Goal: Navigation & Orientation: Understand site structure

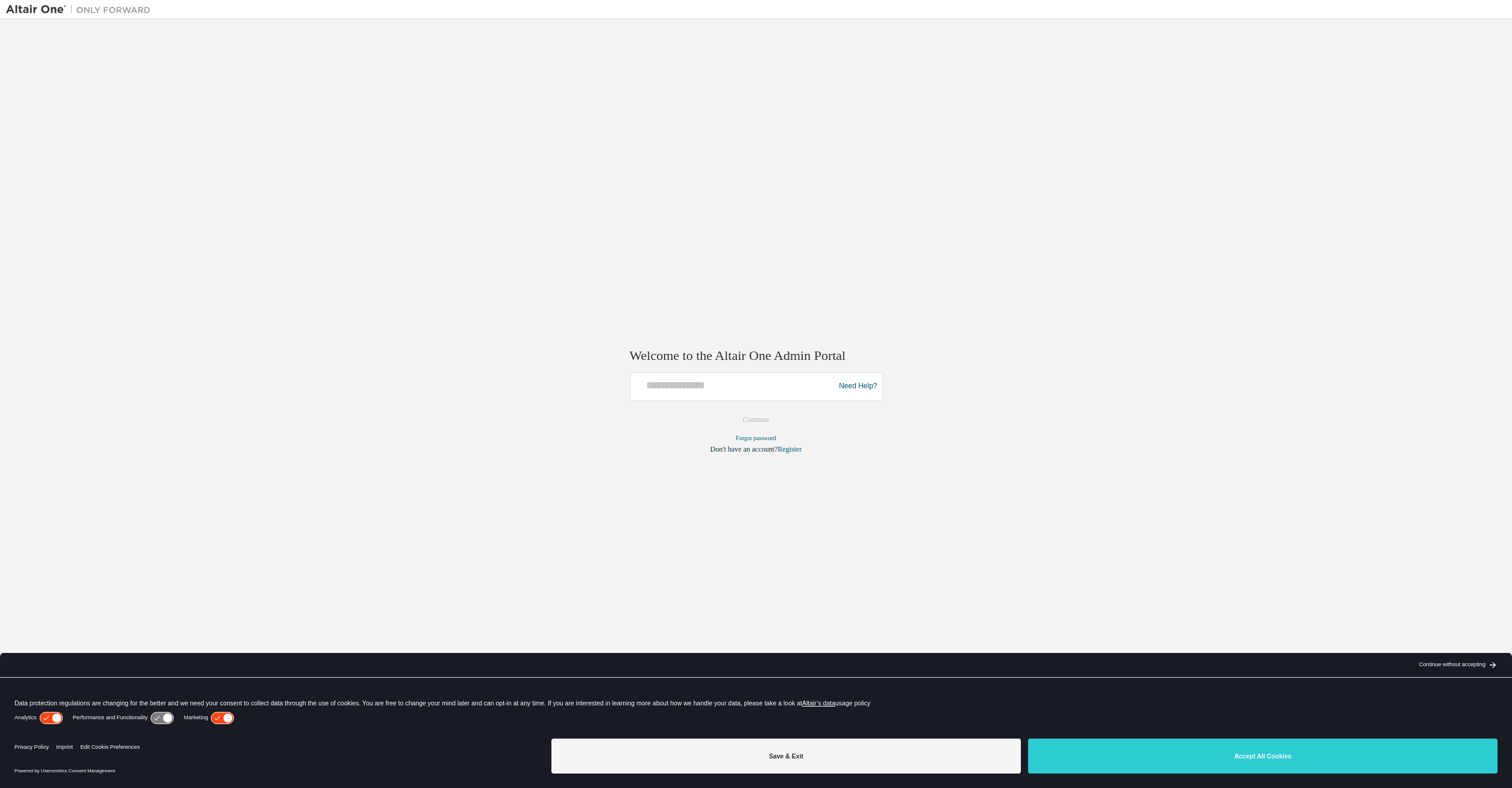
click at [1017, 312] on div "Welcome to the Altair One Admin Portal Need Help? Please make sure that you pro…" at bounding box center [755, 386] width 1499 height 722
click at [769, 394] on div at bounding box center [734, 386] width 198 height 23
click at [772, 387] on input "text" at bounding box center [734, 384] width 198 height 18
type input "**********"
click at [730, 410] on button "Continue" at bounding box center [756, 419] width 52 height 18
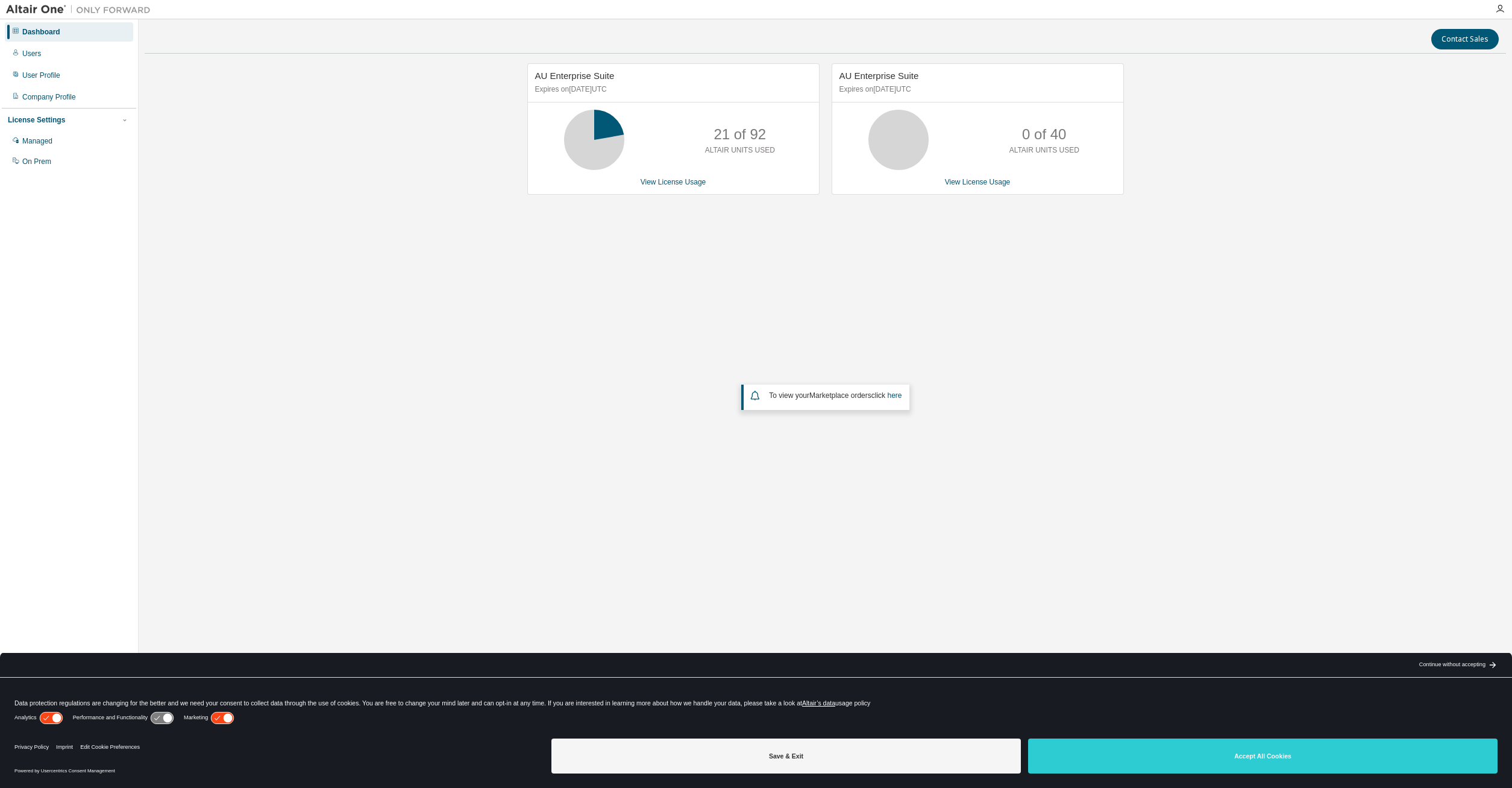
click at [1245, 128] on div "AU Enterprise Suite Expires on [DATE] UTC 21 of 92 ALTAIR UNITS USED View Licen…" at bounding box center [825, 319] width 1361 height 512
click at [83, 92] on div "Company Profile" at bounding box center [69, 97] width 128 height 19
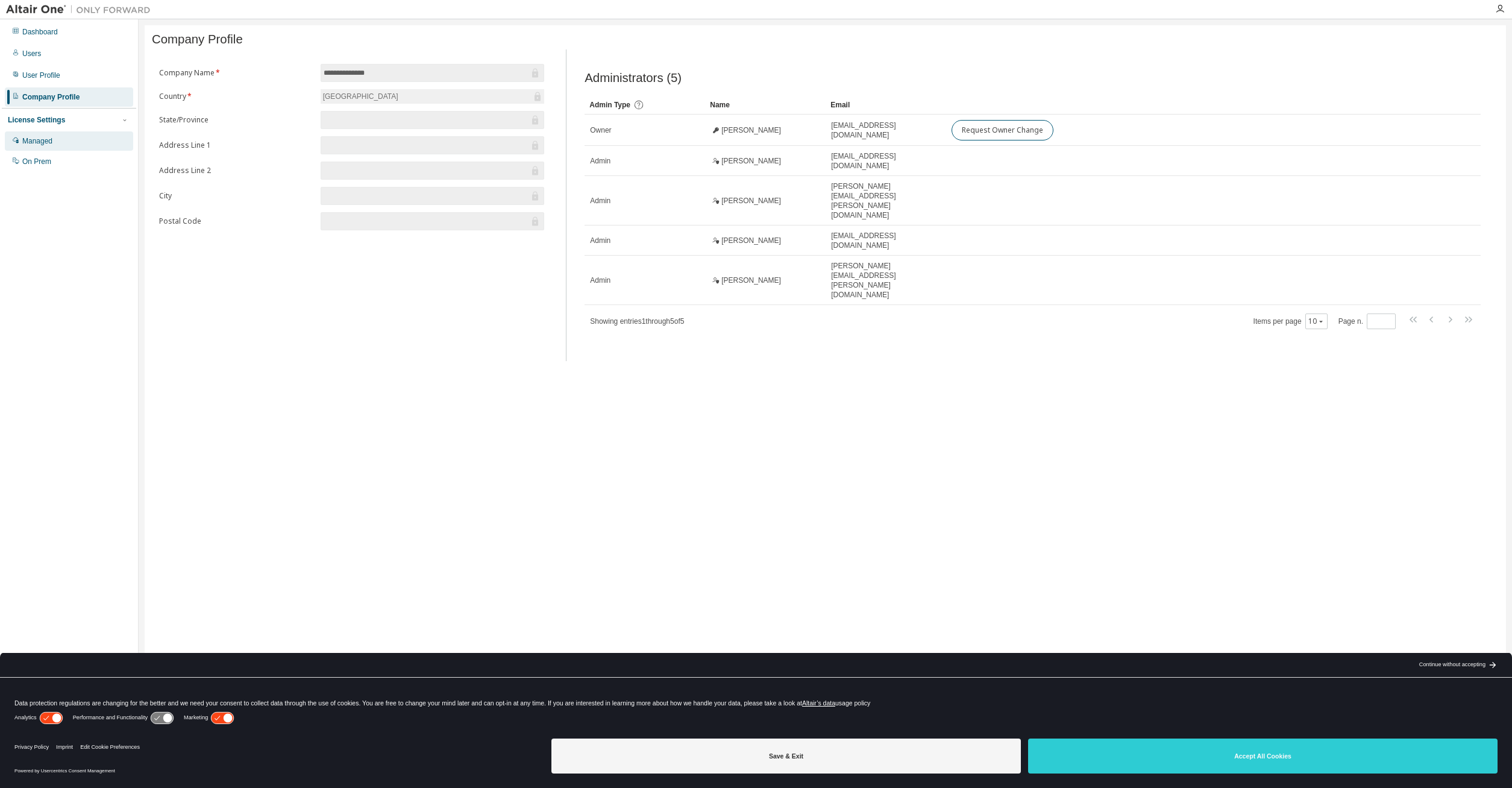
click at [55, 140] on div "Managed" at bounding box center [69, 141] width 128 height 19
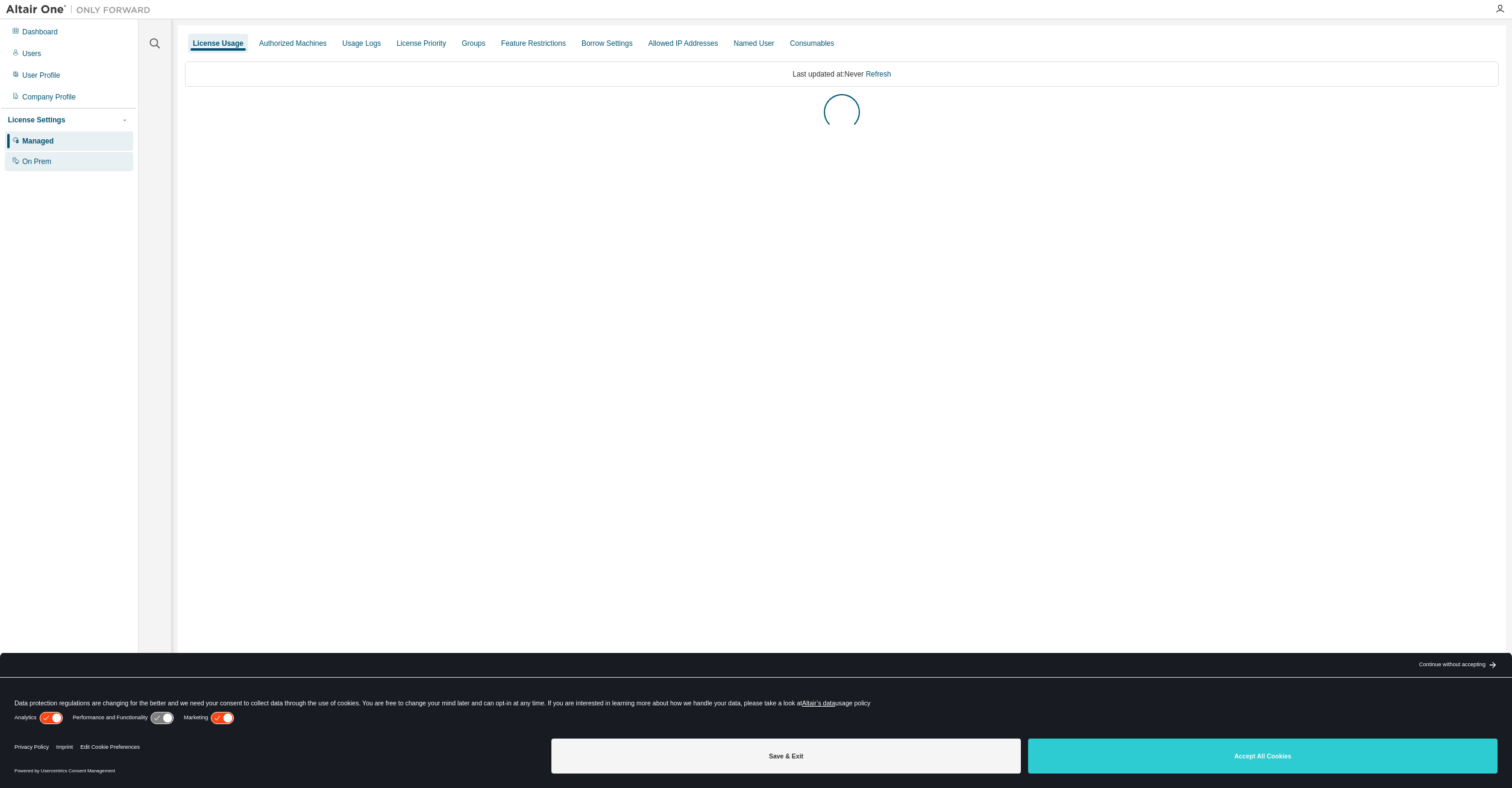
click at [59, 153] on div "On Prem" at bounding box center [69, 162] width 128 height 19
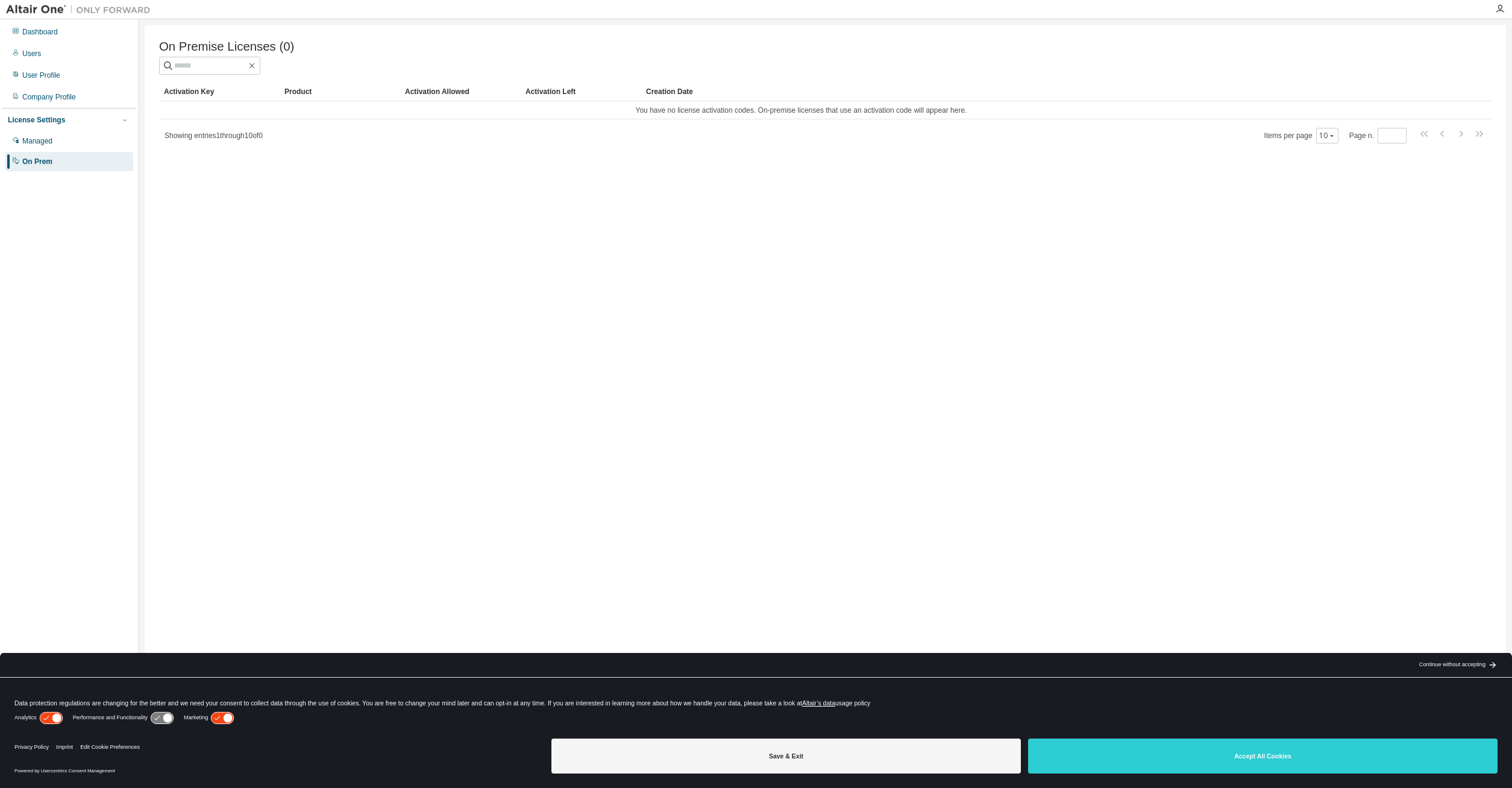
click at [39, 8] on img at bounding box center [81, 10] width 150 height 12
click at [46, 26] on div "Dashboard" at bounding box center [69, 32] width 128 height 19
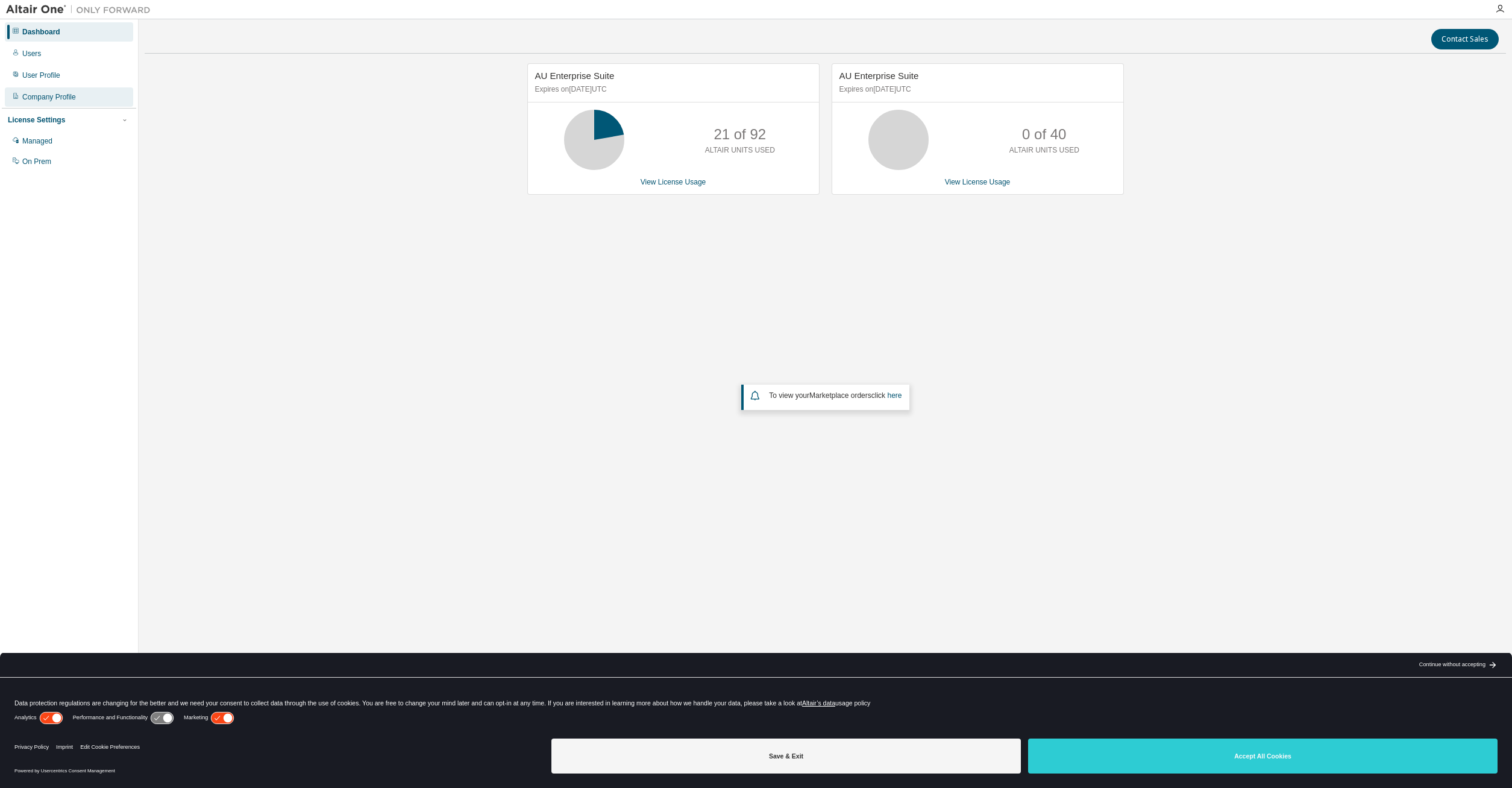
click at [51, 91] on div "Company Profile" at bounding box center [69, 97] width 128 height 19
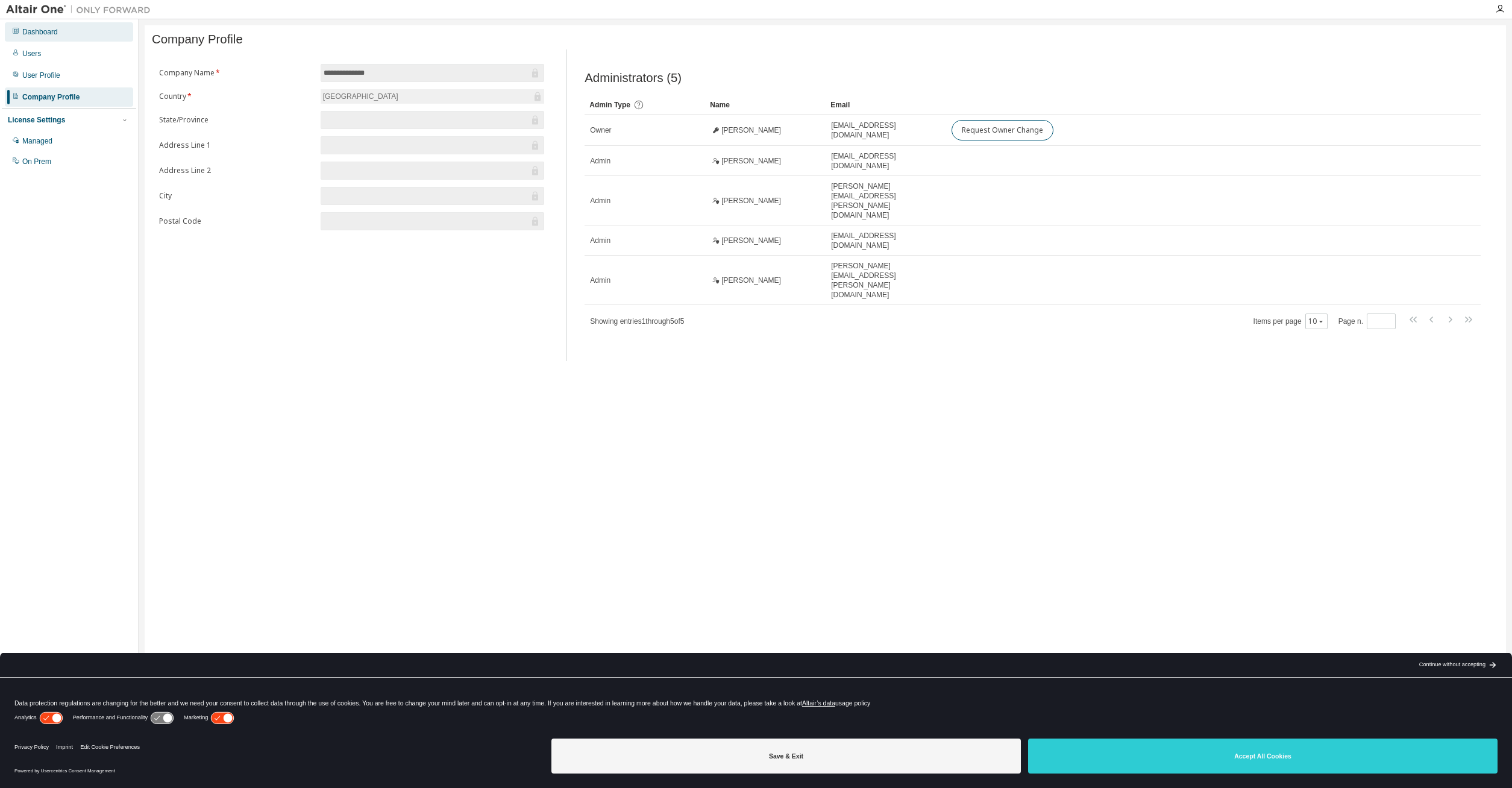
click at [53, 32] on div "Dashboard" at bounding box center [40, 32] width 35 height 10
